Goal: Task Accomplishment & Management: Use online tool/utility

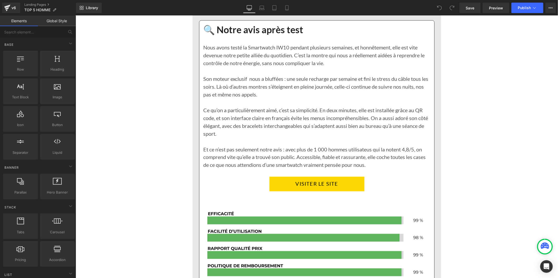
scroll to position [727, 0]
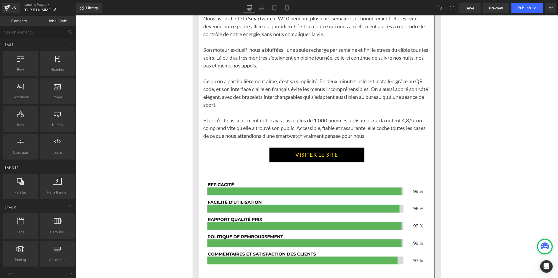
click at [291, 162] on link "VISITER LE SITE" at bounding box center [316, 155] width 95 height 15
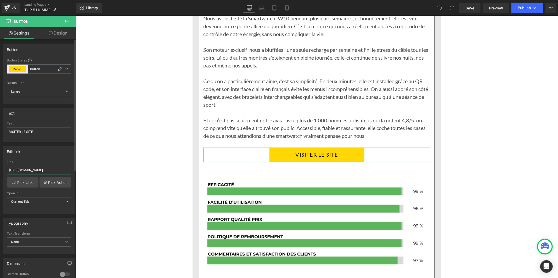
click at [31, 168] on input "[URL][DOMAIN_NAME]" at bounding box center [39, 170] width 64 height 9
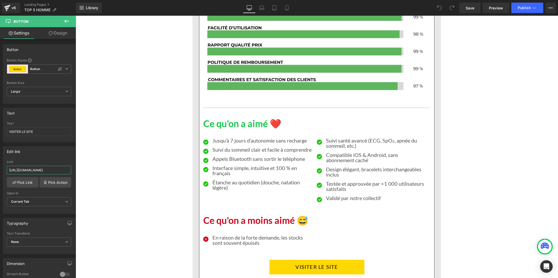
scroll to position [1076, 0]
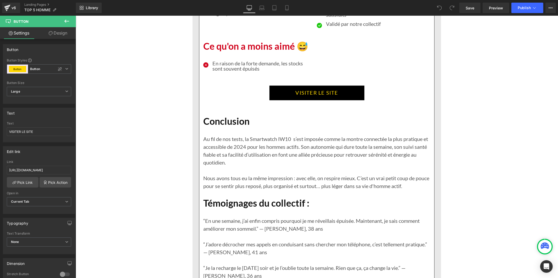
click at [284, 100] on link "VISITER LE SITE" at bounding box center [316, 92] width 95 height 15
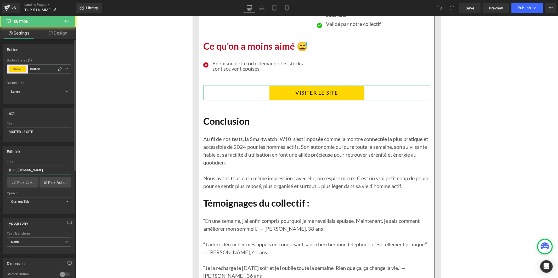
click at [53, 169] on input "[URL][DOMAIN_NAME]" at bounding box center [39, 170] width 64 height 9
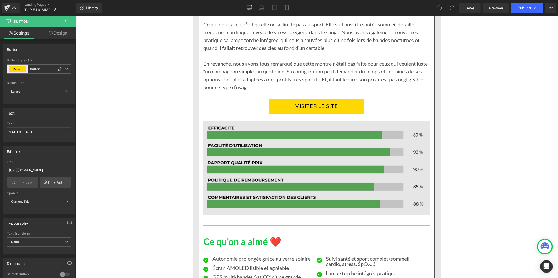
scroll to position [1571, 0]
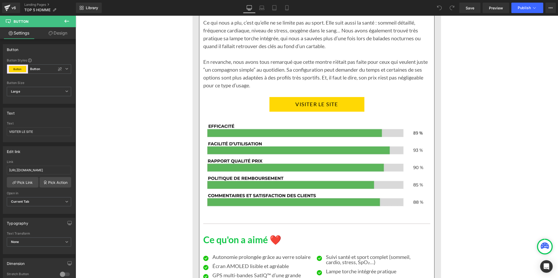
click at [269, 112] on link "VISITER LE SITE" at bounding box center [316, 104] width 95 height 15
click at [41, 175] on div "Link [URL][DOMAIN_NAME]" at bounding box center [39, 168] width 64 height 17
click at [42, 171] on input "[URL][DOMAIN_NAME]" at bounding box center [39, 170] width 64 height 9
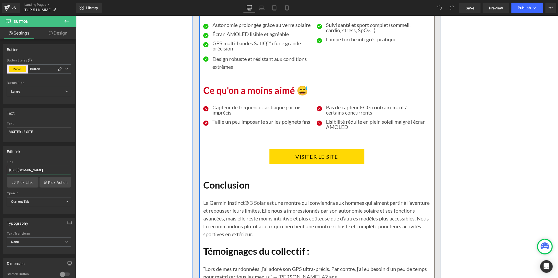
scroll to position [1803, 0]
click at [274, 164] on link "VISITER LE SITE" at bounding box center [316, 156] width 95 height 15
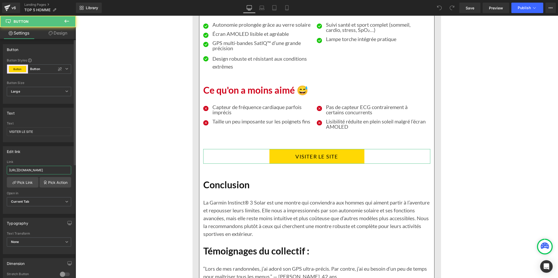
click at [51, 168] on input "[URL][DOMAIN_NAME]" at bounding box center [39, 170] width 64 height 9
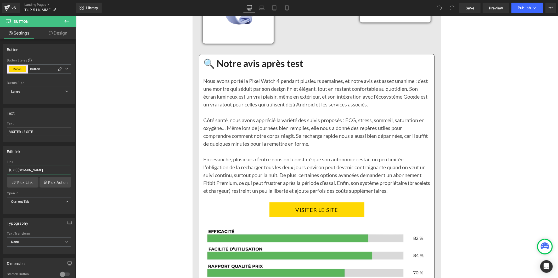
scroll to position [2327, 0]
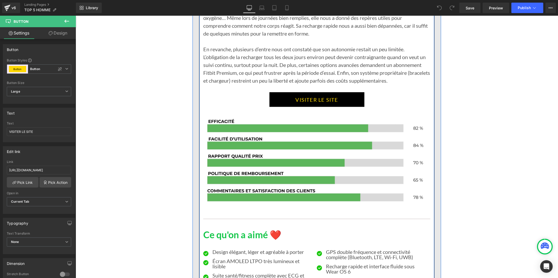
click at [285, 107] on link "VISITER LE SITE" at bounding box center [316, 99] width 95 height 15
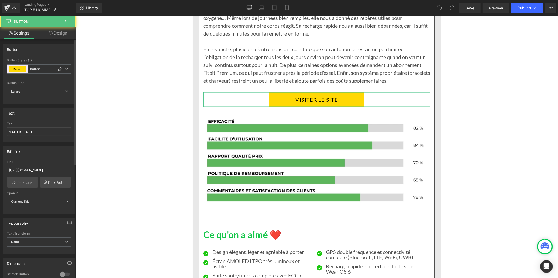
click at [46, 171] on input "[URL][DOMAIN_NAME]" at bounding box center [39, 170] width 64 height 9
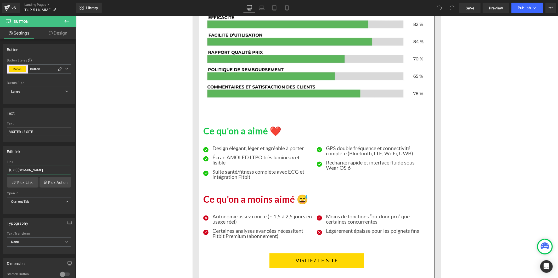
scroll to position [2501, 0]
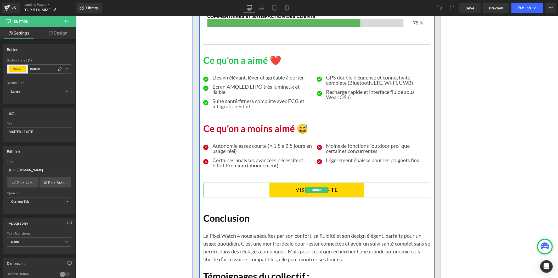
click at [275, 197] on link "VISITEZ LE SITE" at bounding box center [316, 190] width 95 height 15
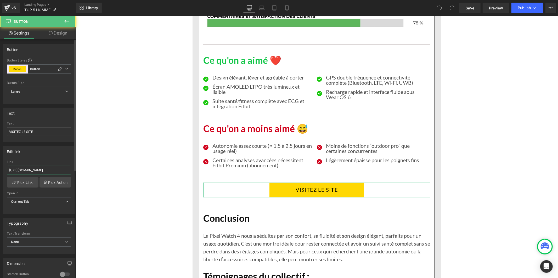
click at [56, 169] on input "[URL][DOMAIN_NAME]" at bounding box center [39, 170] width 64 height 9
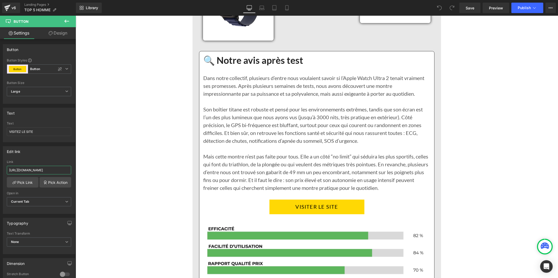
scroll to position [2996, 0]
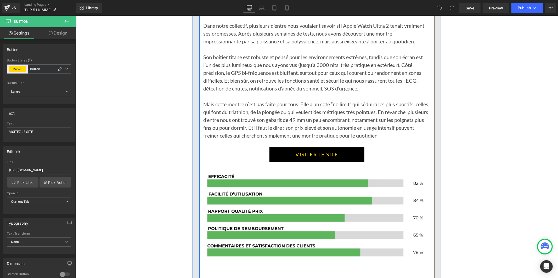
click at [301, 162] on link "VISITER LE SITE" at bounding box center [316, 154] width 95 height 15
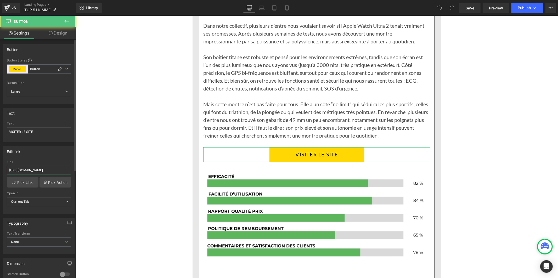
click at [65, 169] on input "[URL][DOMAIN_NAME]" at bounding box center [39, 170] width 64 height 9
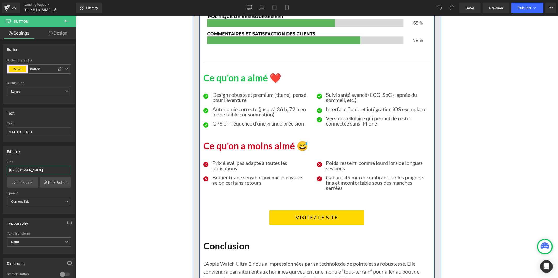
scroll to position [3258, 0]
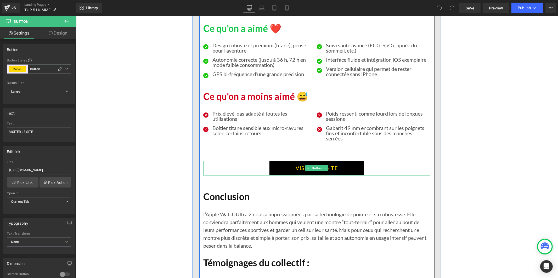
click at [274, 175] on link "VISITEZ LE SITE" at bounding box center [316, 168] width 95 height 15
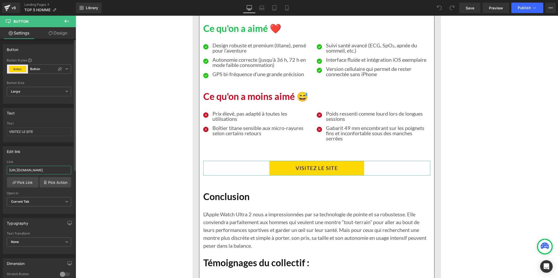
click at [21, 170] on input "[URL][DOMAIN_NAME]" at bounding box center [39, 170] width 64 height 9
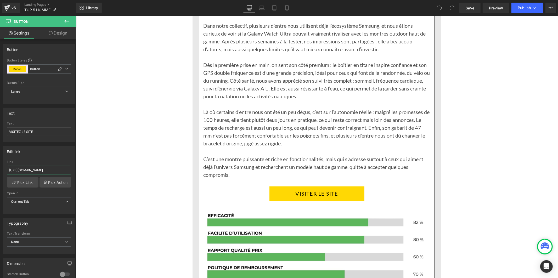
scroll to position [3839, 0]
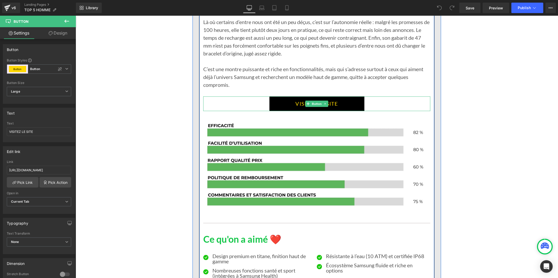
click at [282, 111] on link "VISITER LE SITE" at bounding box center [316, 103] width 95 height 15
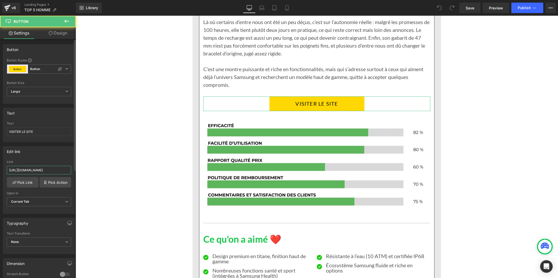
click at [47, 171] on input "[URL][DOMAIN_NAME]" at bounding box center [39, 170] width 64 height 9
paste input "[DOMAIN_NAME][URL]"
type input "[URL][DOMAIN_NAME]"
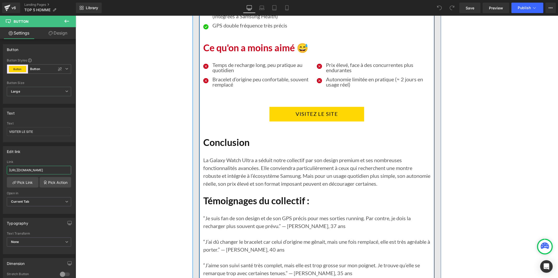
scroll to position [4101, 0]
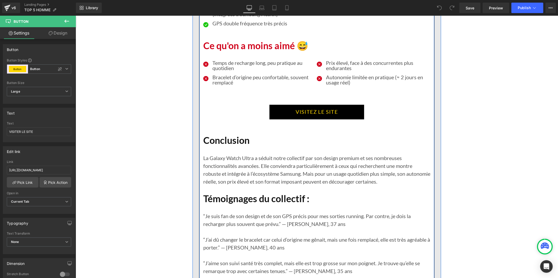
click at [282, 119] on link "VISITEZ LE SITE" at bounding box center [316, 112] width 95 height 15
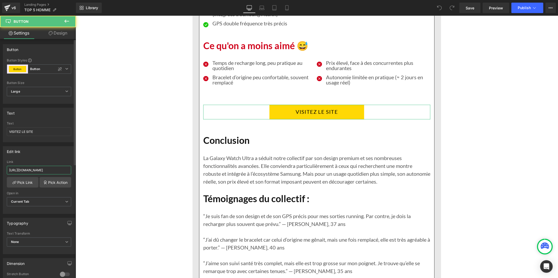
click at [42, 168] on input "[URL][DOMAIN_NAME]" at bounding box center [39, 170] width 64 height 9
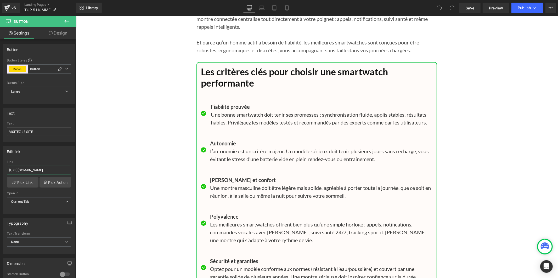
scroll to position [4421, 0]
type input "[URL][DOMAIN_NAME]"
click at [469, 11] on link "Save" at bounding box center [470, 8] width 21 height 10
click at [522, 6] on span "Publish" at bounding box center [524, 8] width 13 height 4
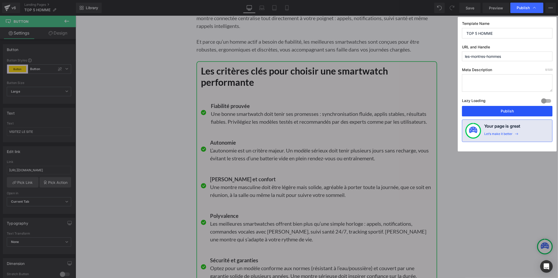
click at [512, 112] on button "Publish" at bounding box center [507, 111] width 91 height 10
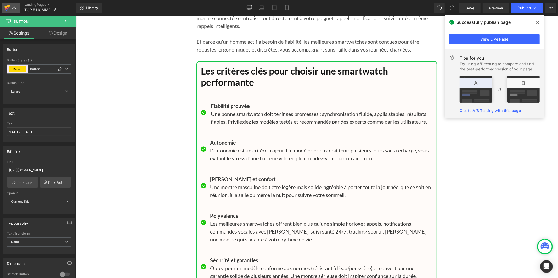
click at [10, 3] on link "v6" at bounding box center [11, 8] width 18 height 10
